Goal: Information Seeking & Learning: Understand process/instructions

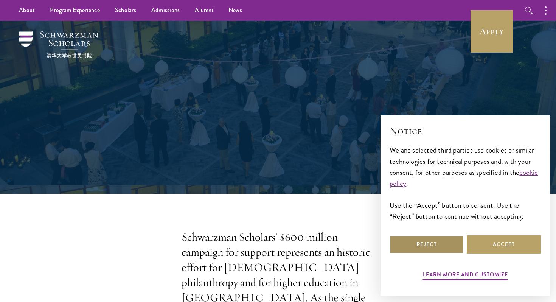
click at [435, 239] on button "Reject" at bounding box center [427, 244] width 74 height 18
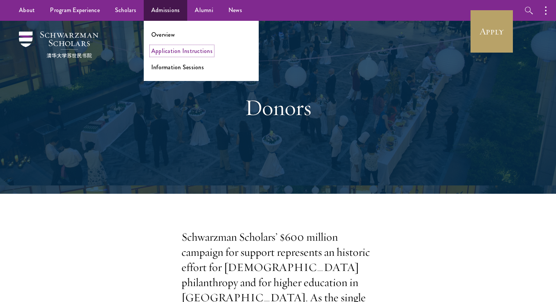
click at [174, 54] on link "Application Instructions" at bounding box center [181, 51] width 61 height 9
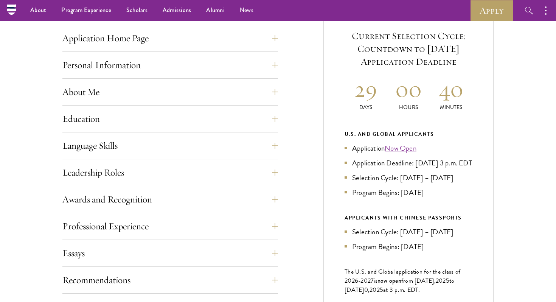
scroll to position [242, 0]
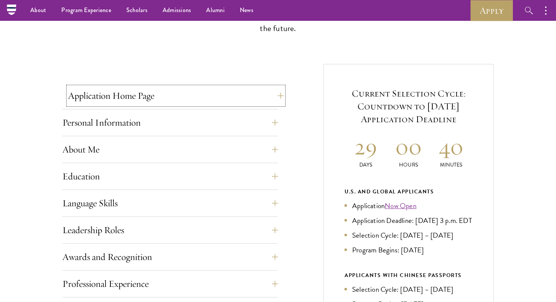
click at [176, 97] on button "Application Home Page" at bounding box center [176, 96] width 216 height 18
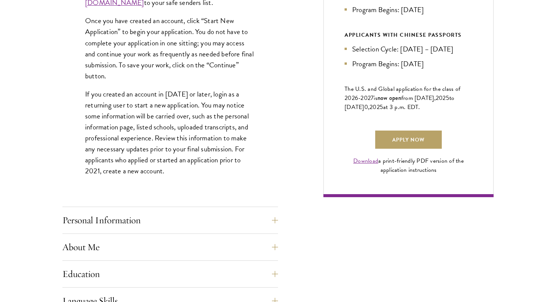
scroll to position [532, 0]
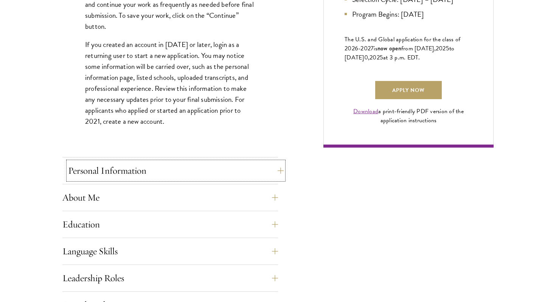
click at [185, 170] on button "Personal Information" at bounding box center [176, 171] width 216 height 18
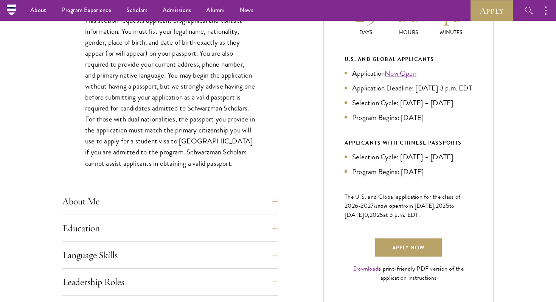
scroll to position [339, 0]
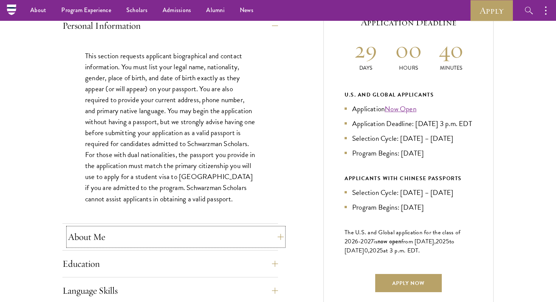
click at [183, 240] on button "About Me" at bounding box center [176, 237] width 216 height 18
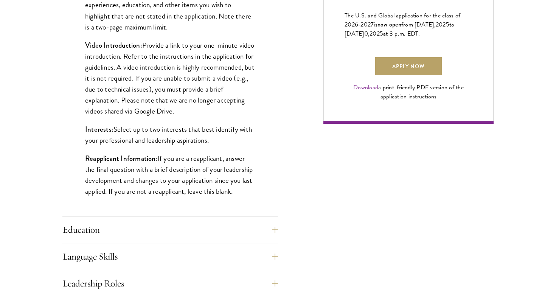
scroll to position [559, 0]
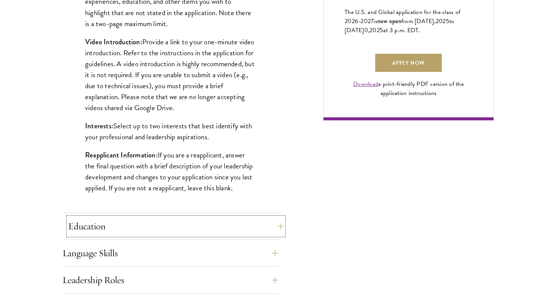
click at [185, 227] on button "Education" at bounding box center [176, 226] width 216 height 18
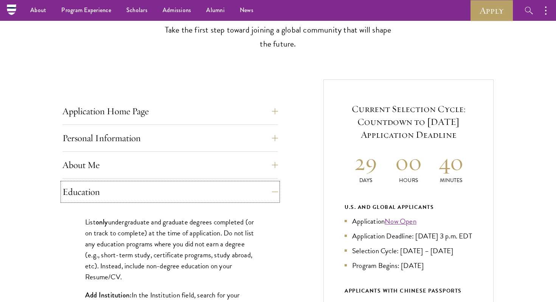
scroll to position [0, 0]
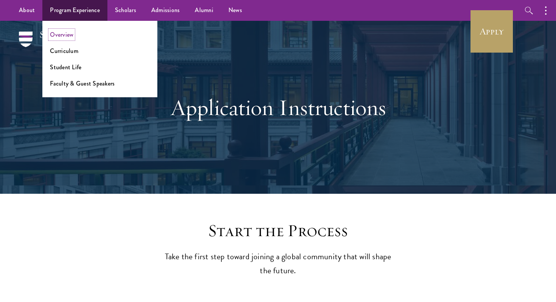
click at [63, 36] on link "Overview" at bounding box center [61, 34] width 23 height 9
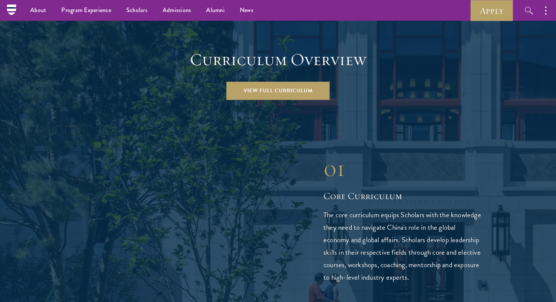
scroll to position [1019, 0]
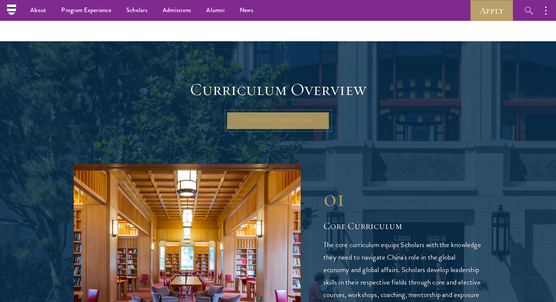
click at [258, 112] on link "View Full Curriculum" at bounding box center [278, 121] width 103 height 18
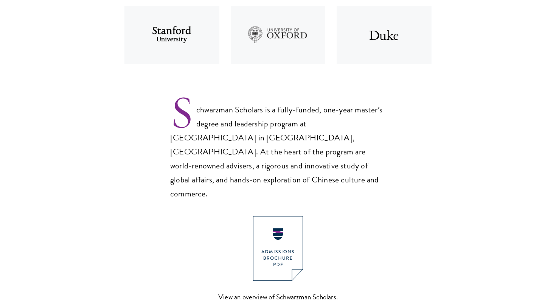
scroll to position [569, 0]
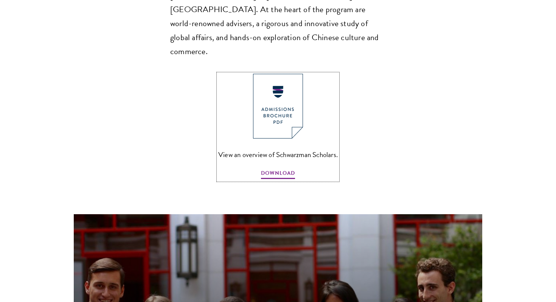
click at [271, 87] on img at bounding box center [278, 106] width 50 height 65
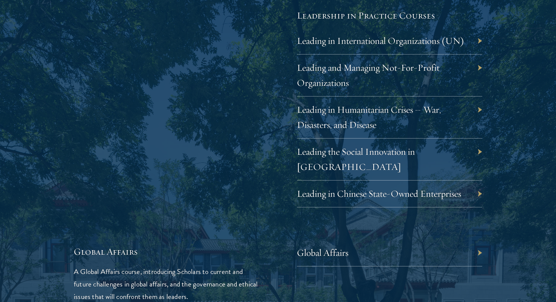
scroll to position [1649, 0]
